Goal: Task Accomplishment & Management: Complete application form

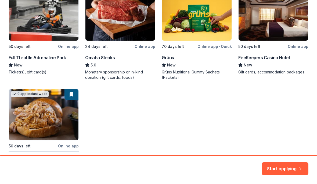
scroll to position [120, 0]
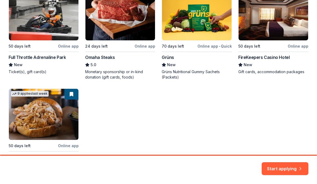
click at [259, 125] on div "Local 50 days left Online app Full Throttle Adrenaline Park New Ticket(s), gift…" at bounding box center [159, 81] width 300 height 185
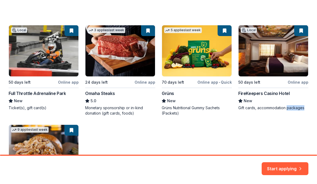
scroll to position [80, 0]
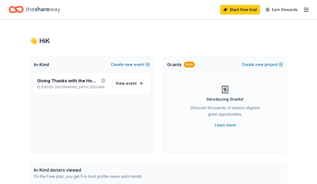
click at [49, 80] on span "Giving Thanks with the Homeless" at bounding box center [67, 80] width 61 height 6
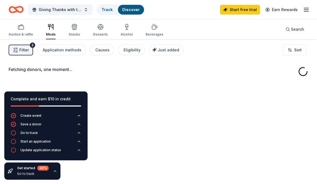
click at [49, 81] on div "Fetching donors, one moment..." at bounding box center [158, 131] width 317 height 184
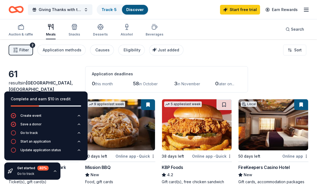
click at [39, 123] on div "Save a donor" at bounding box center [30, 124] width 21 height 4
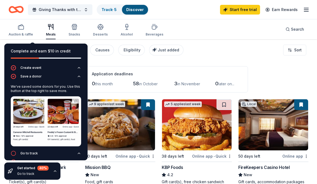
click at [32, 116] on img at bounding box center [46, 121] width 70 height 50
click at [107, 67] on div "Application deadlines 0 this month 58 in October 3 in November 0 later on..." at bounding box center [166, 79] width 163 height 26
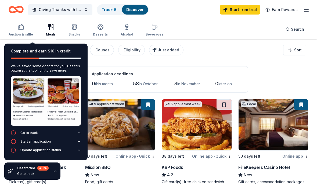
scroll to position [20, 0]
click at [35, 137] on button "Go to track" at bounding box center [46, 134] width 70 height 9
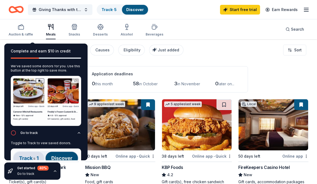
scroll to position [0, 0]
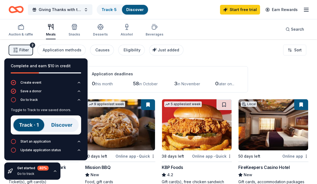
click at [66, 126] on img at bounding box center [46, 124] width 70 height 19
click at [70, 123] on img at bounding box center [46, 124] width 70 height 19
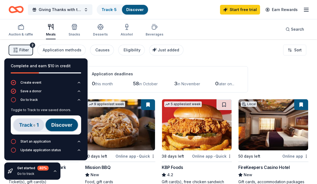
click at [66, 123] on img at bounding box center [46, 124] width 70 height 19
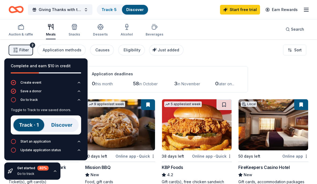
click at [66, 124] on img at bounding box center [46, 124] width 70 height 19
click at [67, 122] on img at bounding box center [46, 124] width 70 height 19
click at [64, 125] on img at bounding box center [46, 124] width 70 height 19
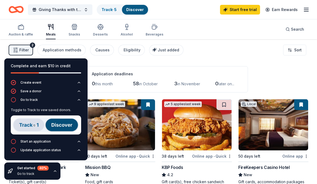
click at [34, 124] on img at bounding box center [46, 124] width 70 height 19
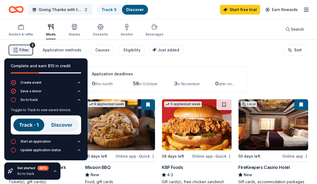
click at [139, 10] on link "Discover" at bounding box center [134, 9] width 17 height 5
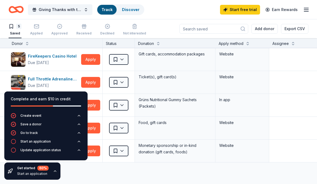
click at [24, 168] on div "Get started 60 %" at bounding box center [32, 167] width 31 height 5
click at [25, 161] on div "Complete and earn $10 in credit Create event Save a donor Go to track Start an …" at bounding box center [46, 135] width 92 height 97
click at [24, 131] on div "Go to track" at bounding box center [28, 133] width 17 height 4
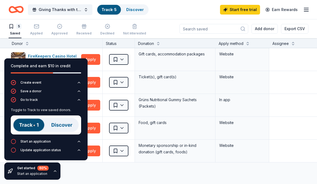
click at [22, 127] on img at bounding box center [46, 124] width 70 height 19
click at [25, 102] on div "Go to track" at bounding box center [24, 99] width 27 height 5
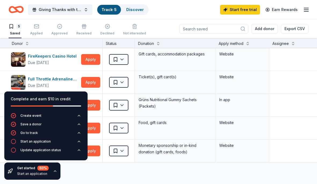
click at [23, 134] on div "Go to track" at bounding box center [28, 133] width 17 height 4
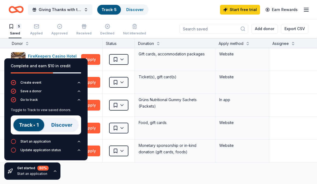
click at [25, 127] on img at bounding box center [46, 124] width 70 height 19
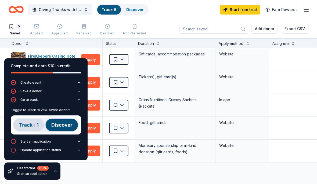
click at [24, 124] on img at bounding box center [46, 124] width 70 height 19
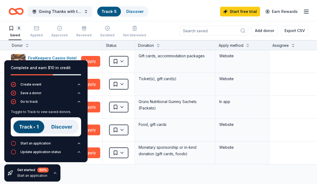
scroll to position [24, 0]
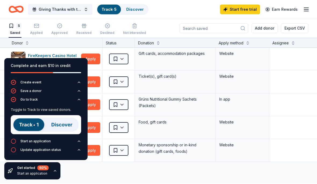
click at [116, 159] on div "FireKeepers Casino Hotel Due in 50 days Apply Saved Gift cards, accommodation p…" at bounding box center [206, 155] width 412 height 215
click at [178, 162] on div "Discover more donors" at bounding box center [206, 169] width 412 height 15
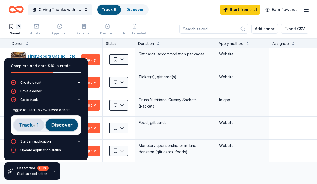
click at [37, 176] on div "Get started 60 % Start an application" at bounding box center [32, 170] width 31 height 11
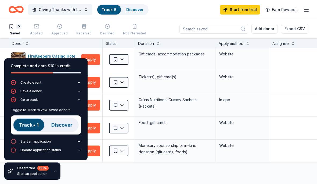
click at [51, 143] on button "Start an application" at bounding box center [46, 143] width 70 height 9
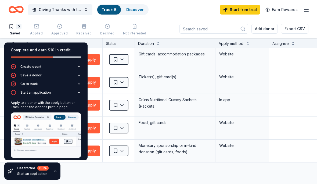
click at [58, 143] on img at bounding box center [46, 134] width 70 height 45
click at [53, 144] on img at bounding box center [46, 134] width 70 height 45
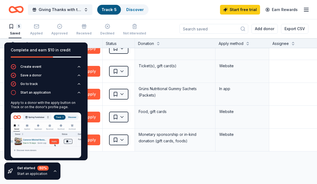
scroll to position [11, 0]
click at [93, 119] on button "Apply" at bounding box center [90, 116] width 19 height 11
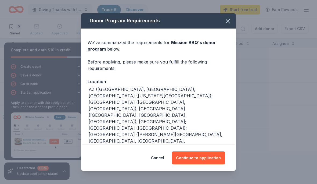
click at [162, 158] on button "Cancel" at bounding box center [157, 157] width 13 height 13
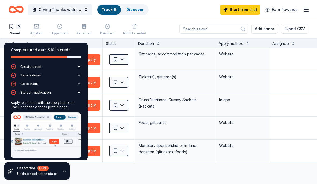
scroll to position [0, 0]
click at [96, 56] on button "Apply" at bounding box center [90, 59] width 19 height 11
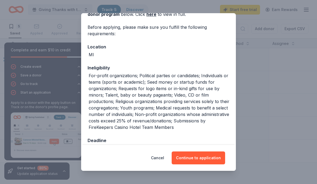
scroll to position [35, 0]
click at [211, 161] on button "Continue to application" at bounding box center [198, 157] width 53 height 13
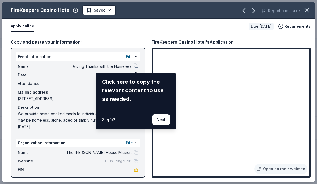
click at [162, 119] on button "Next" at bounding box center [160, 119] width 17 height 11
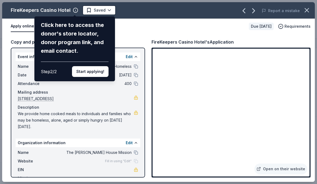
click at [95, 66] on button "Start applying!" at bounding box center [90, 71] width 37 height 11
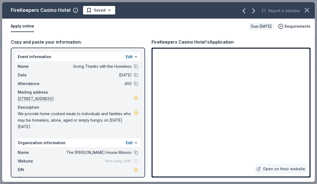
click at [140, 55] on div "Event information Edit" at bounding box center [78, 56] width 125 height 9
click at [137, 55] on button at bounding box center [136, 57] width 4 height 4
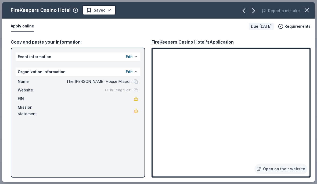
click at [56, 108] on div "Mission statement" at bounding box center [78, 110] width 120 height 13
click at [71, 106] on div "Mission statement" at bounding box center [78, 110] width 120 height 13
click at [54, 110] on span "Mission statement" at bounding box center [36, 110] width 36 height 13
click at [132, 55] on button "Edit" at bounding box center [129, 56] width 7 height 6
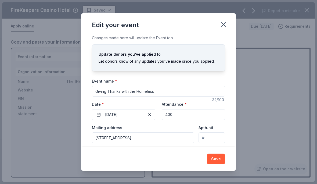
click at [226, 23] on icon "button" at bounding box center [224, 25] width 8 height 8
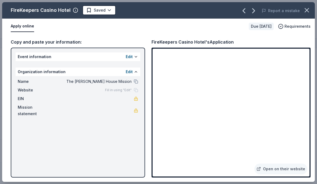
click at [134, 70] on button at bounding box center [136, 72] width 4 height 4
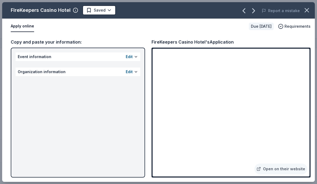
click at [135, 72] on button at bounding box center [136, 72] width 4 height 4
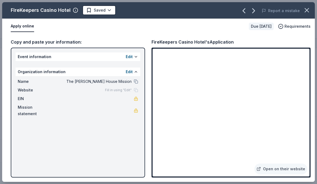
click at [294, 28] on span "Requirements" at bounding box center [298, 26] width 26 height 6
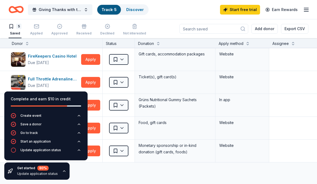
click at [88, 57] on button "Apply" at bounding box center [90, 59] width 19 height 11
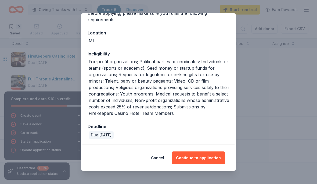
scroll to position [48, 0]
click at [164, 156] on button "Cancel" at bounding box center [157, 157] width 13 height 13
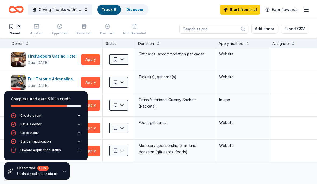
click at [93, 82] on button "Apply" at bounding box center [90, 82] width 19 height 11
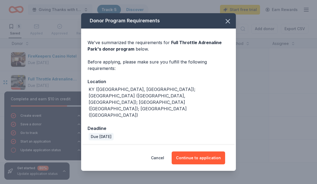
click at [230, 25] on button "button" at bounding box center [228, 21] width 12 height 12
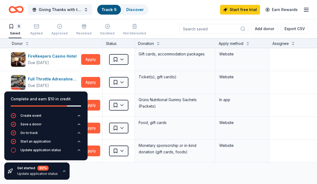
click at [92, 106] on button "Apply" at bounding box center [90, 105] width 19 height 11
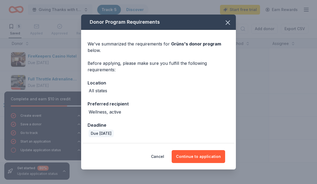
click at [233, 23] on button "button" at bounding box center [228, 23] width 12 height 12
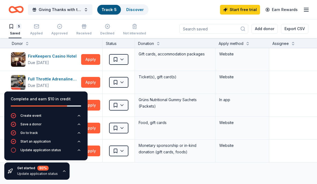
click at [93, 128] on button "Apply" at bounding box center [90, 128] width 19 height 11
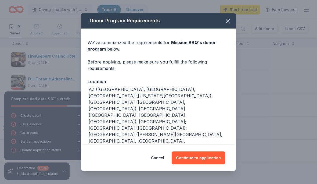
click at [157, 158] on button "Cancel" at bounding box center [157, 157] width 13 height 13
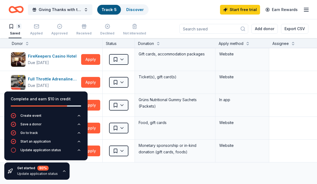
click at [95, 152] on button "Apply" at bounding box center [90, 150] width 19 height 11
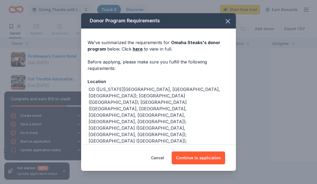
click at [235, 18] on div "Donor Program Requirements" at bounding box center [158, 20] width 155 height 15
click at [227, 21] on icon "button" at bounding box center [228, 21] width 8 height 8
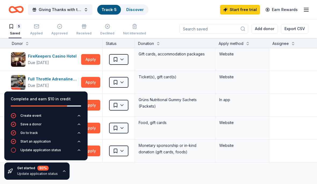
click at [64, 169] on button "button" at bounding box center [64, 171] width 4 height 4
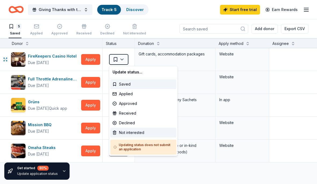
click at [141, 132] on div "Not interested" at bounding box center [143, 133] width 66 height 10
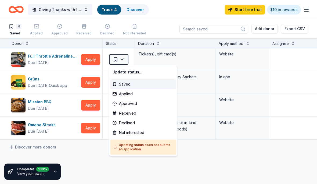
click at [96, 129] on html "Giving Thanks with the Homeless Track · 4 Discover Start free trial $10 in rewa…" at bounding box center [158, 92] width 317 height 184
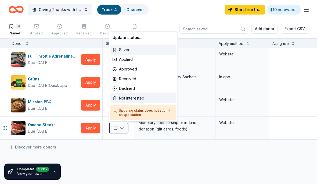
click at [139, 99] on div "Not interested" at bounding box center [143, 98] width 66 height 10
click at [114, 96] on div "Saved" at bounding box center [119, 105] width 32 height 23
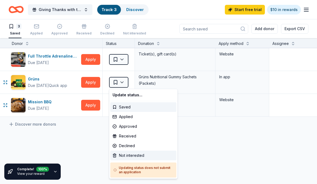
click at [117, 155] on div "Not interested" at bounding box center [143, 155] width 66 height 10
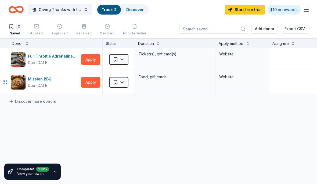
click at [21, 103] on link "Discover more donors" at bounding box center [33, 101] width 48 height 6
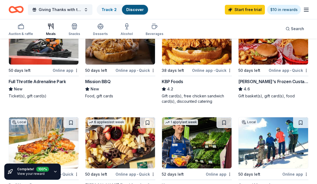
scroll to position [85, 0]
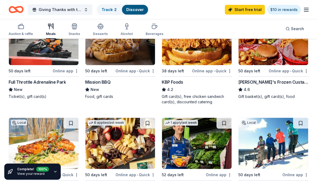
click at [15, 9] on icon "Home" at bounding box center [19, 9] width 8 height 5
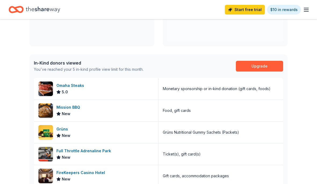
scroll to position [107, 0]
